Goal: Information Seeking & Learning: Learn about a topic

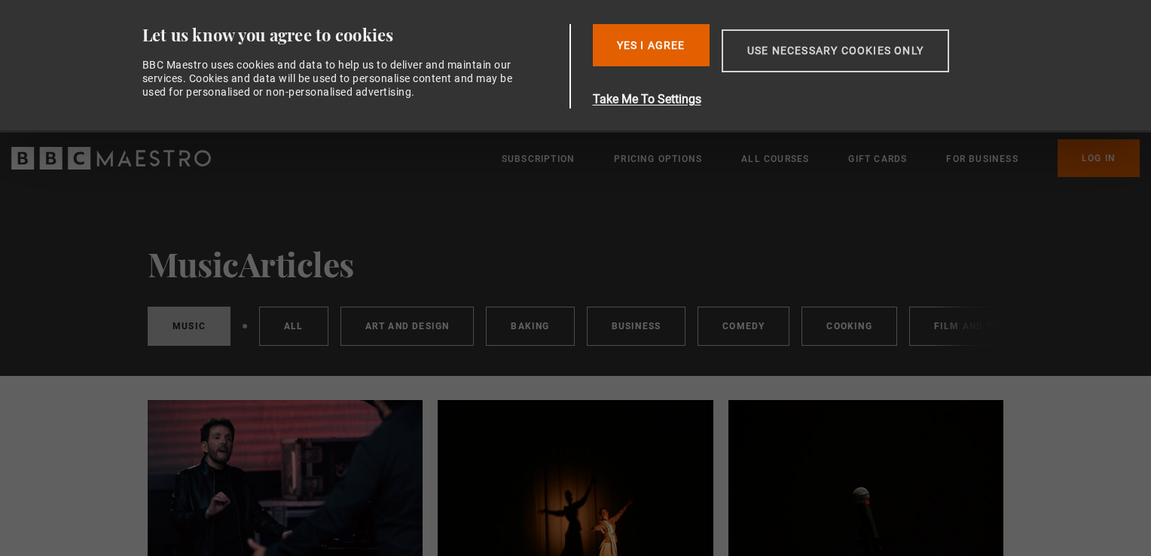
click at [851, 41] on button "Use necessary cookies only" at bounding box center [836, 50] width 228 height 43
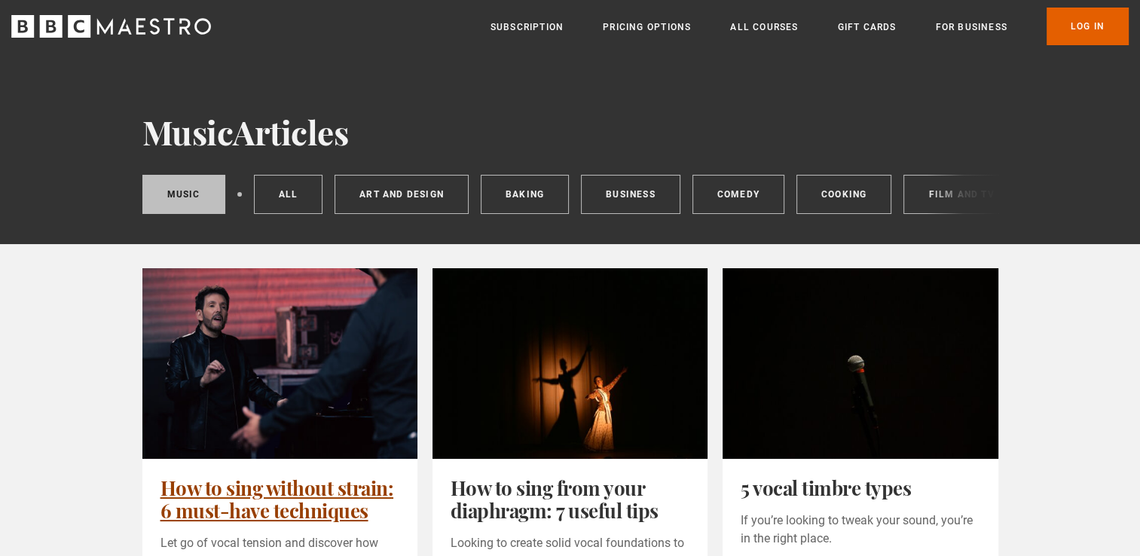
click at [264, 475] on link "How to sing without strain: 6 must-have techniques" at bounding box center [278, 499] width 234 height 49
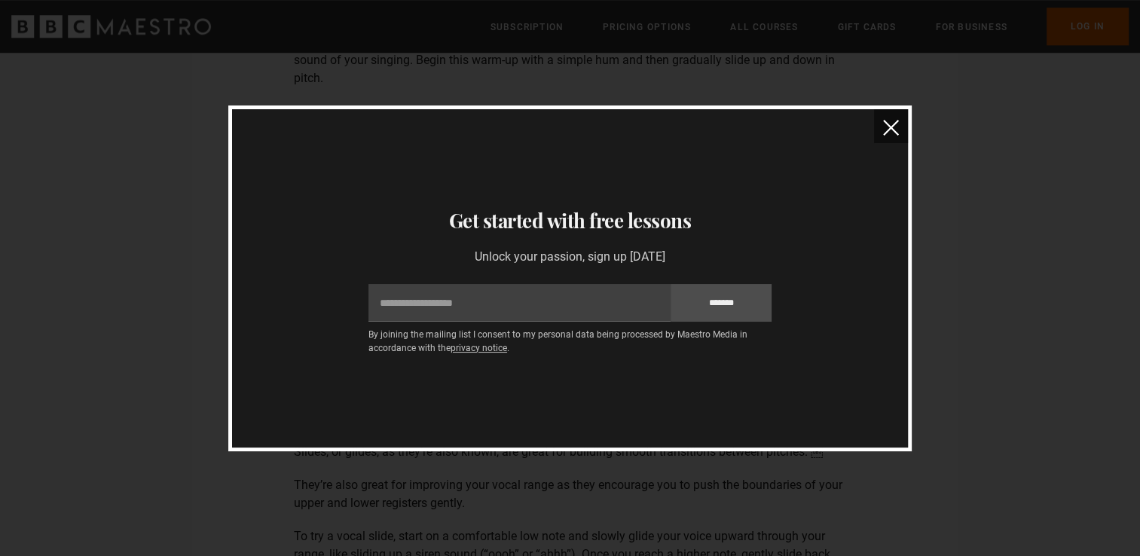
scroll to position [1455, 0]
click at [889, 126] on img "close" at bounding box center [891, 128] width 16 height 16
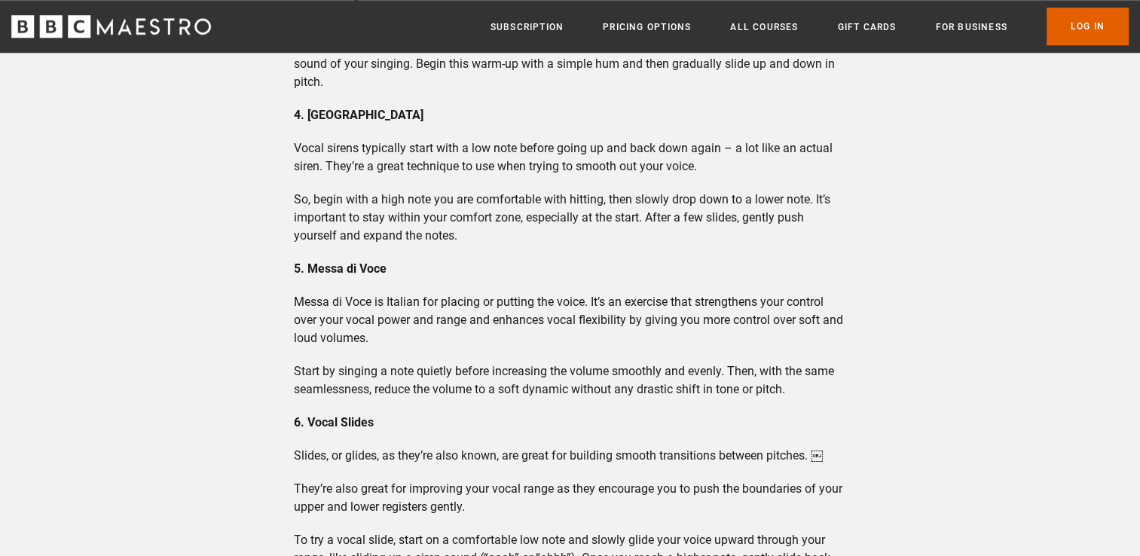
click at [760, 240] on p "So, begin with a high note you are comfortable with hitting, then slowly drop d…" at bounding box center [570, 218] width 552 height 54
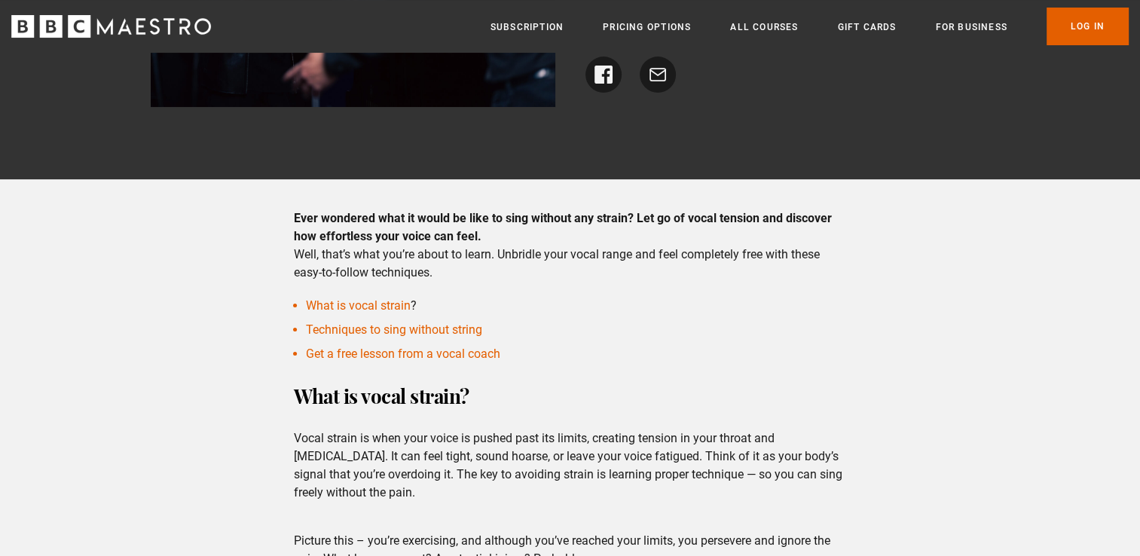
scroll to position [274, 0]
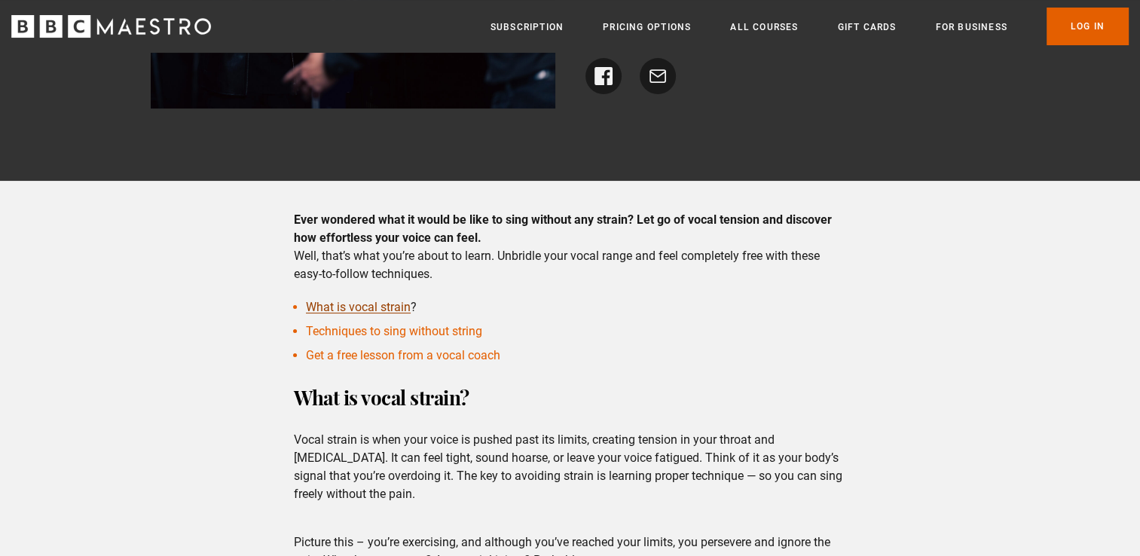
click at [398, 309] on link "What is vocal strain" at bounding box center [358, 307] width 105 height 14
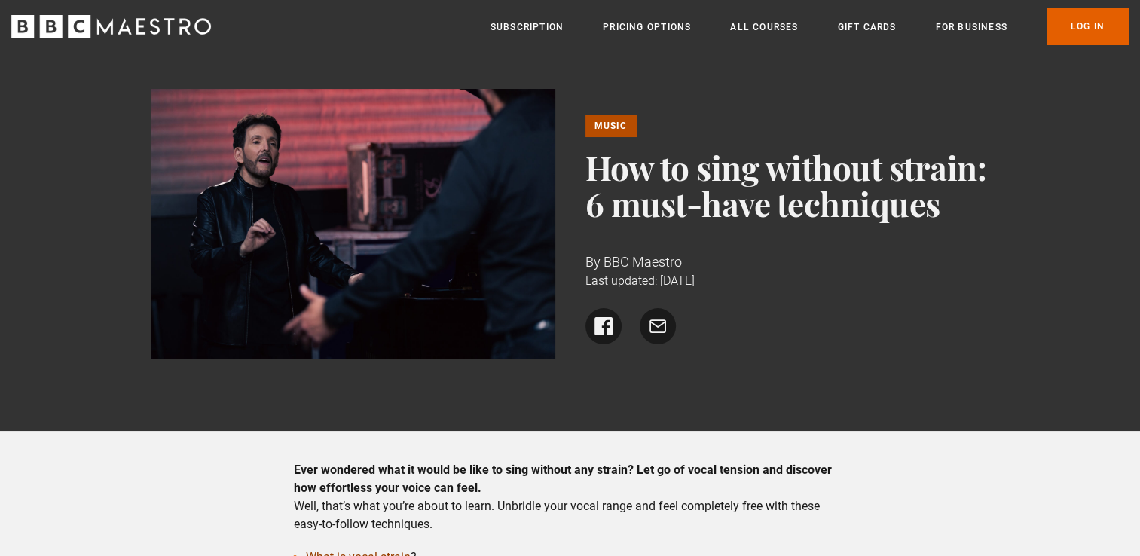
scroll to position [0, 0]
